Goal: Task Accomplishment & Management: Complete application form

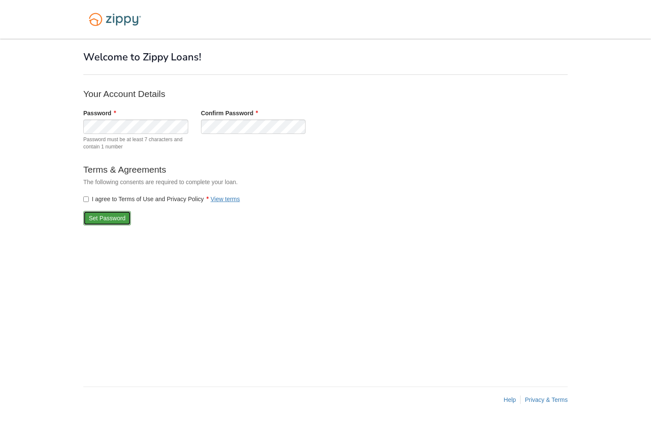
click at [104, 215] on button "Set Password" at bounding box center [107, 218] width 48 height 14
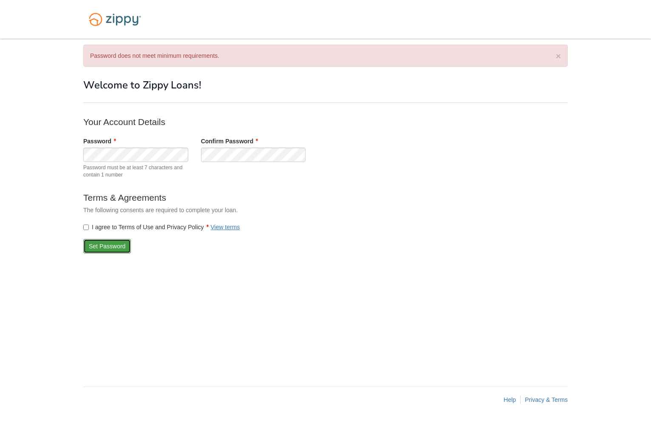
click at [102, 244] on button "Set Password" at bounding box center [107, 246] width 48 height 14
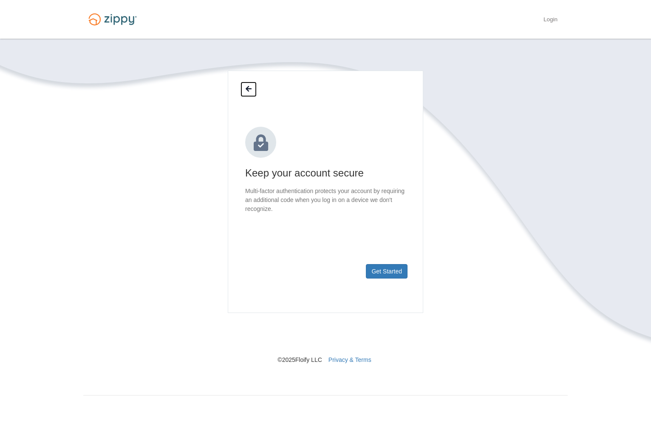
click at [248, 86] on icon at bounding box center [249, 89] width 6 height 7
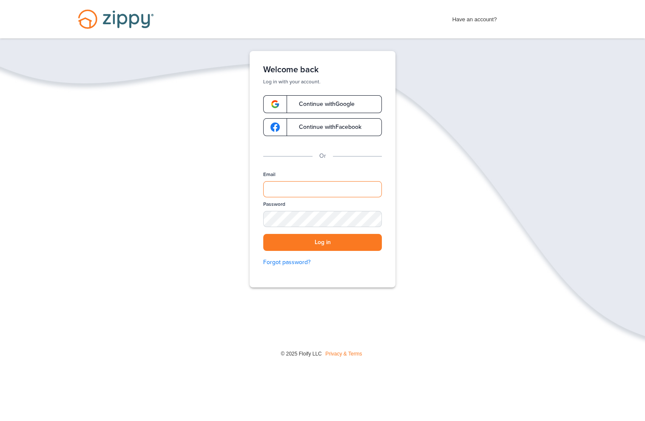
click at [292, 182] on input "Email" at bounding box center [322, 189] width 119 height 16
click at [314, 240] on button "Log in" at bounding box center [322, 242] width 119 height 17
